Goal: Navigation & Orientation: Find specific page/section

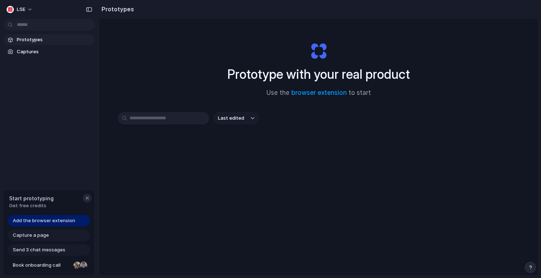
click at [85, 199] on div "button" at bounding box center [87, 198] width 6 height 6
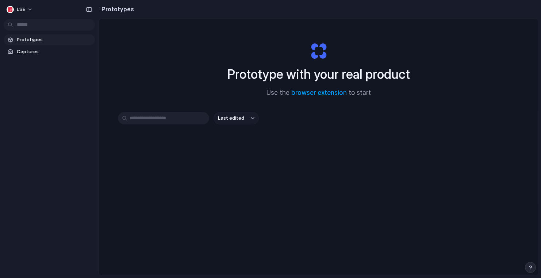
click at [37, 38] on span "Prototypes" at bounding box center [54, 39] width 75 height 7
click at [175, 116] on input "text" at bounding box center [163, 118] width 91 height 12
click at [232, 116] on span "Last edited" at bounding box center [231, 118] width 26 height 7
click at [86, 10] on div "Last edited Last created Alphabetical" at bounding box center [270, 139] width 541 height 278
click at [89, 9] on div "button" at bounding box center [89, 9] width 7 height 5
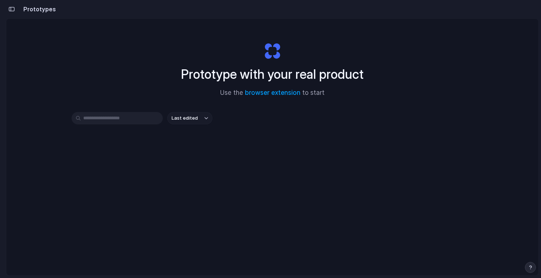
click at [7, 8] on button "button" at bounding box center [12, 9] width 12 height 12
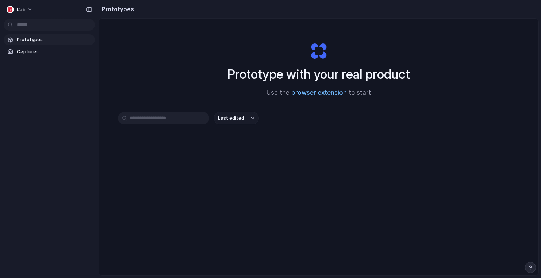
click at [301, 92] on link "browser extension" at bounding box center [318, 92] width 55 height 7
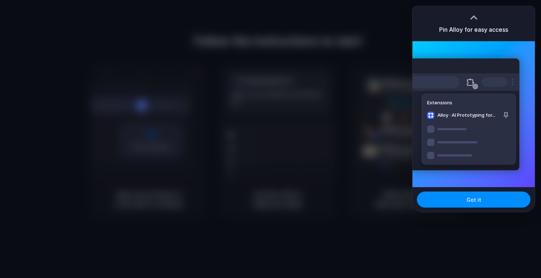
click at [478, 189] on div "Got it" at bounding box center [474, 199] width 122 height 25
drag, startPoint x: 471, startPoint y: 200, endPoint x: 462, endPoint y: 184, distance: 18.1
click at [471, 200] on span "Got it" at bounding box center [474, 200] width 15 height 8
